Goal: Check status

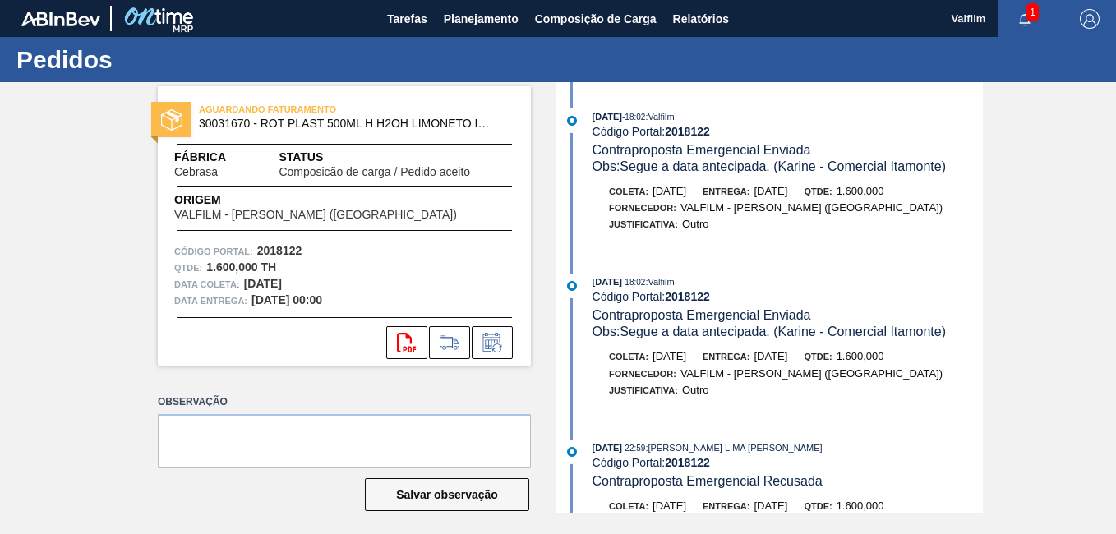
scroll to position [657, 0]
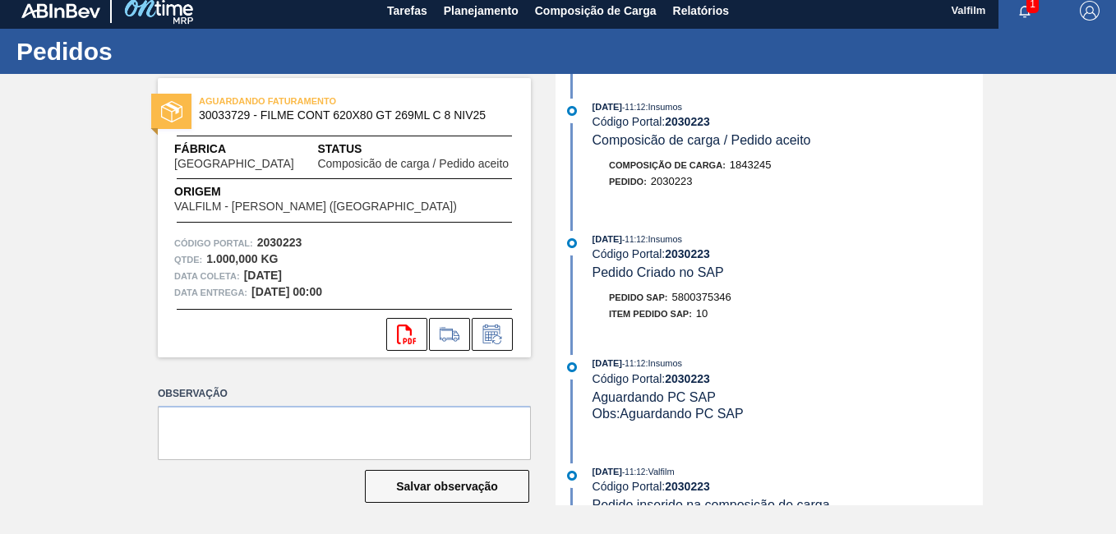
click at [692, 300] on span "5800375346" at bounding box center [701, 297] width 59 height 12
click at [692, 298] on span "5800375346" at bounding box center [701, 297] width 59 height 12
copy span "5800375346"
